Goal: Book appointment/travel/reservation

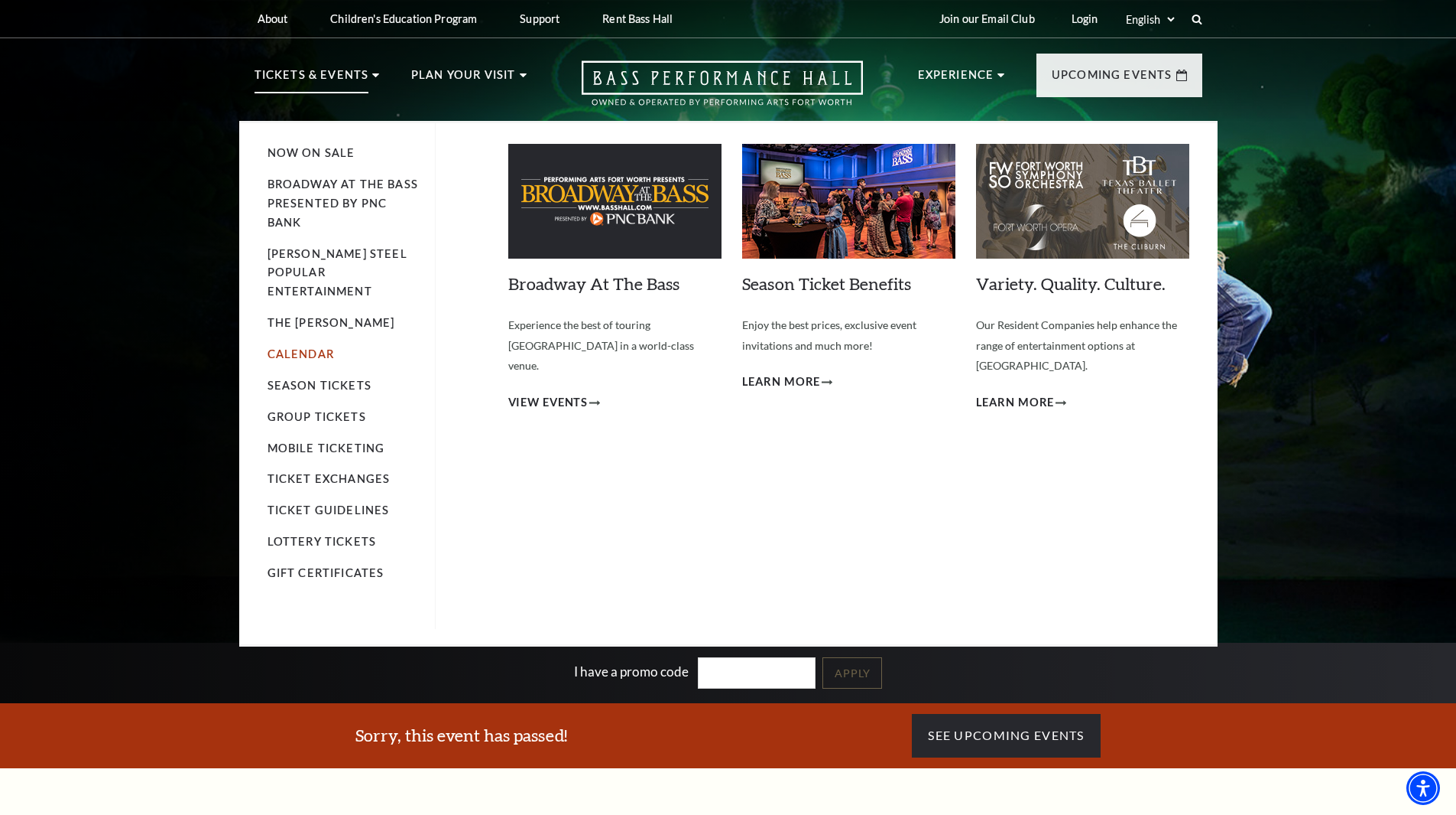
click at [311, 347] on link "Calendar" at bounding box center [301, 353] width 67 height 13
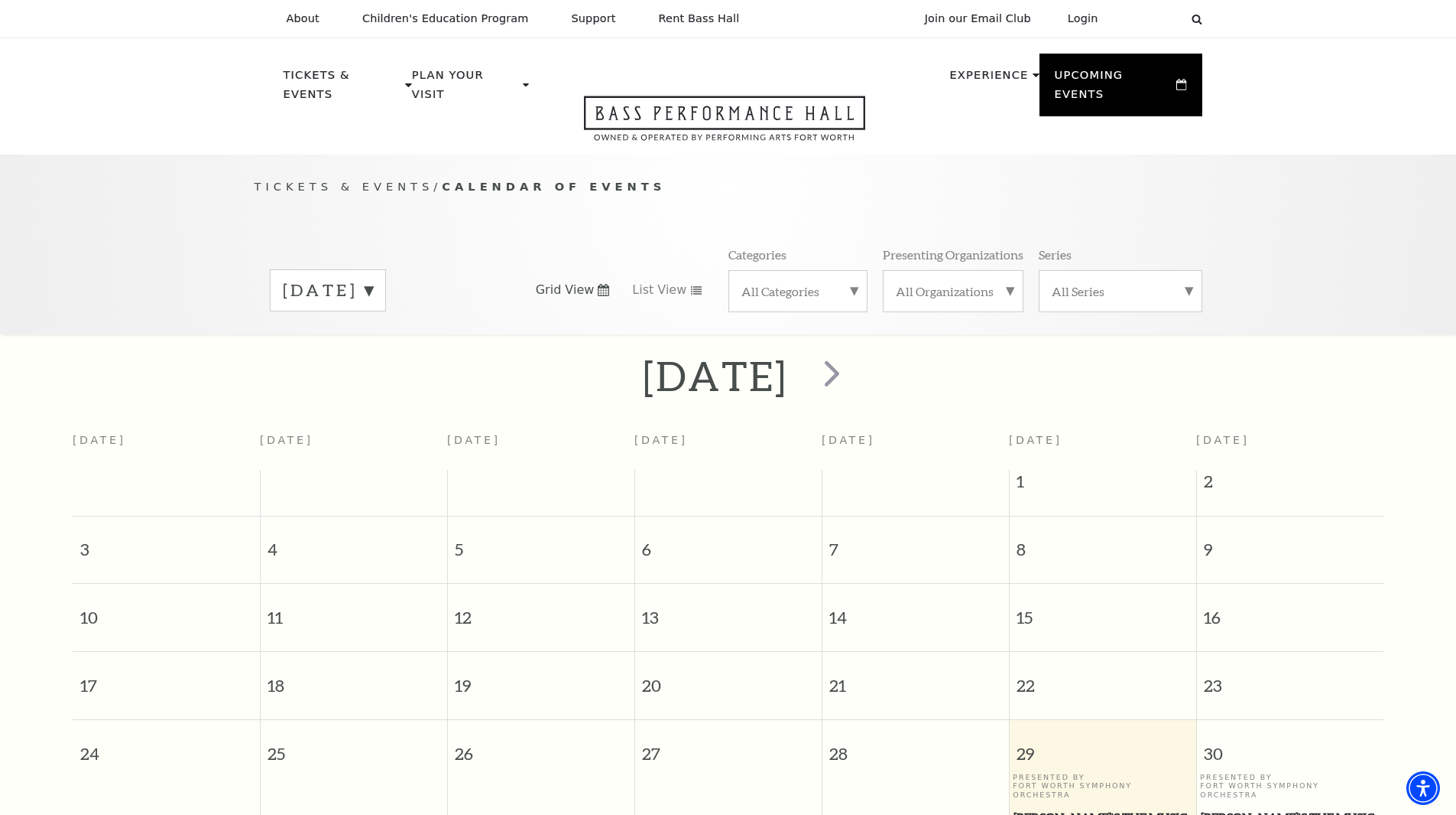
click at [373, 279] on label "[DATE]" at bounding box center [328, 290] width 91 height 24
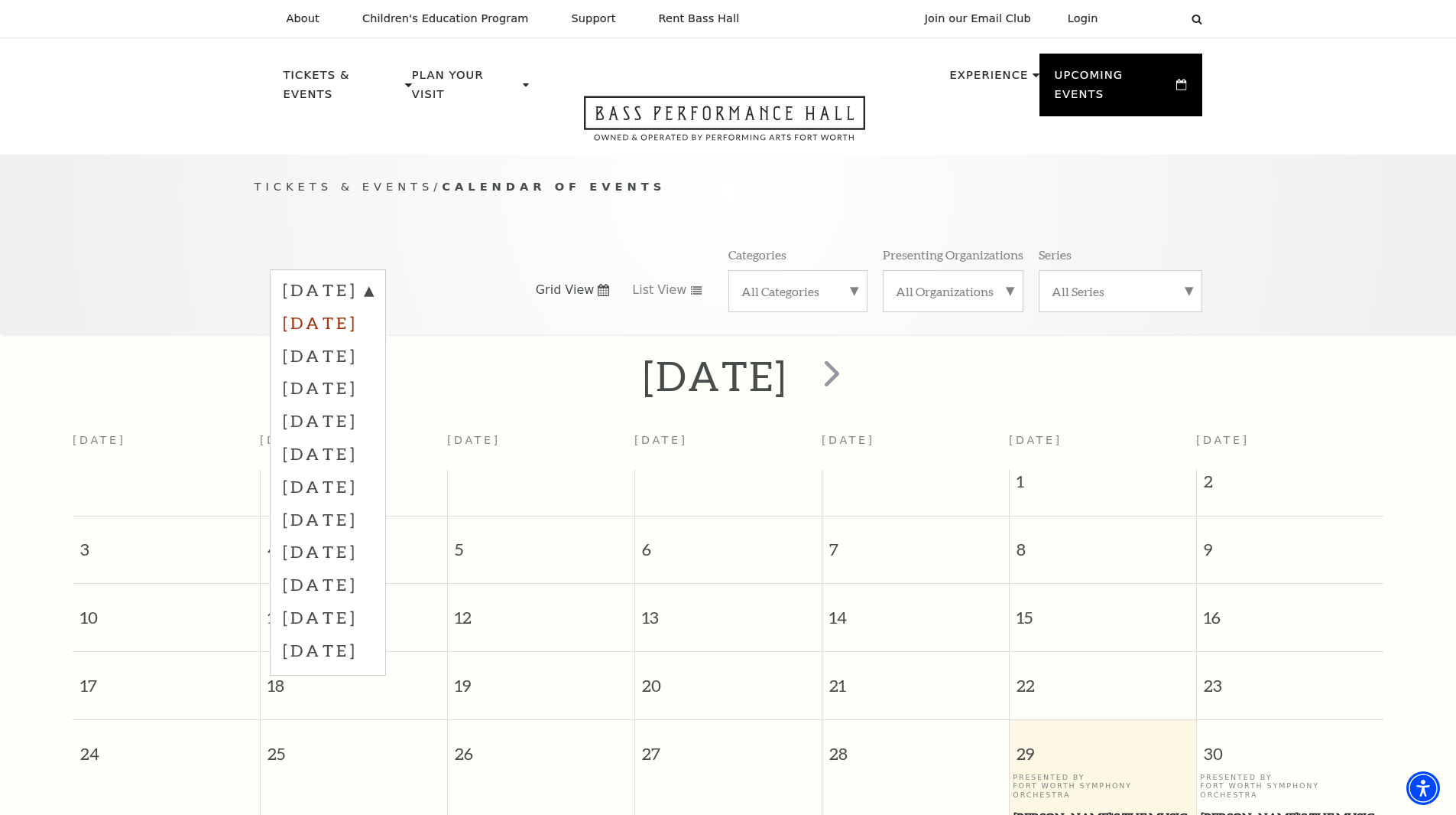
click at [373, 306] on label "[DATE]" at bounding box center [328, 322] width 91 height 33
